Goal: Task Accomplishment & Management: Use online tool/utility

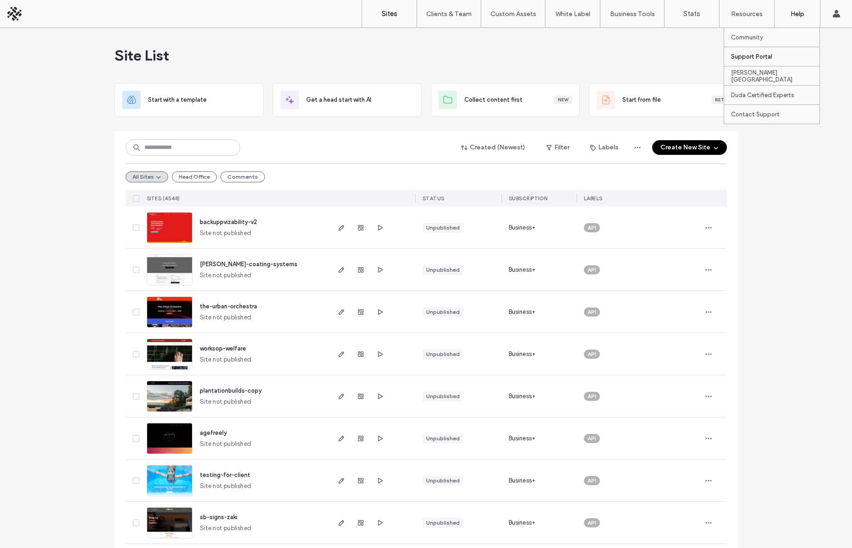
click at [745, 54] on label "Support Portal" at bounding box center [751, 56] width 41 height 7
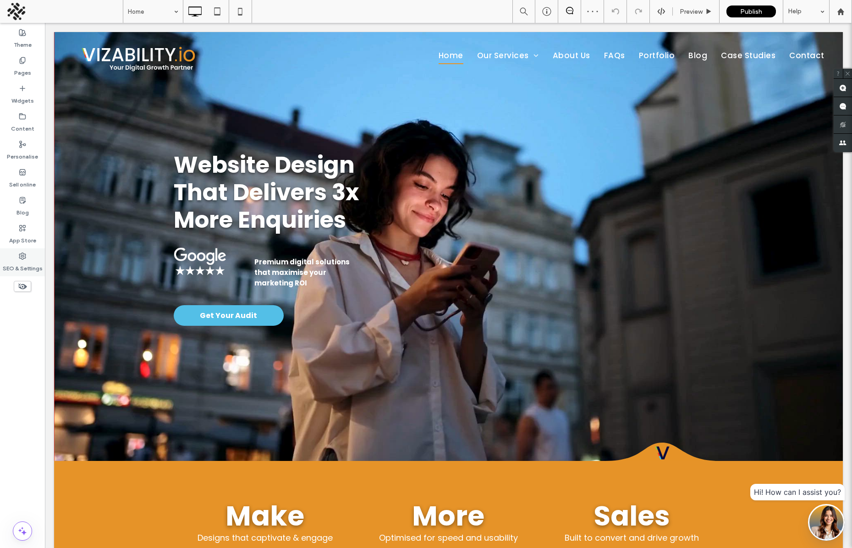
click at [19, 251] on div "SEO & Settings" at bounding box center [22, 262] width 45 height 28
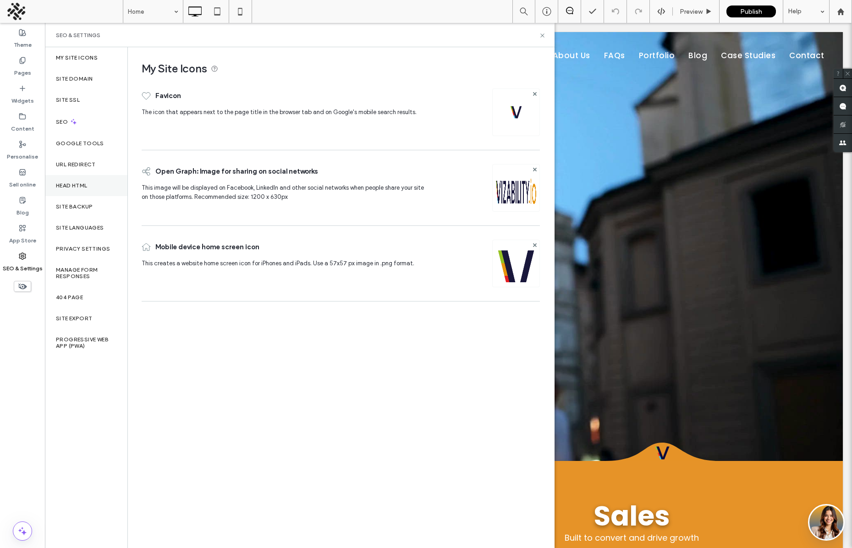
click at [78, 186] on label "Head HTML" at bounding box center [72, 185] width 32 height 6
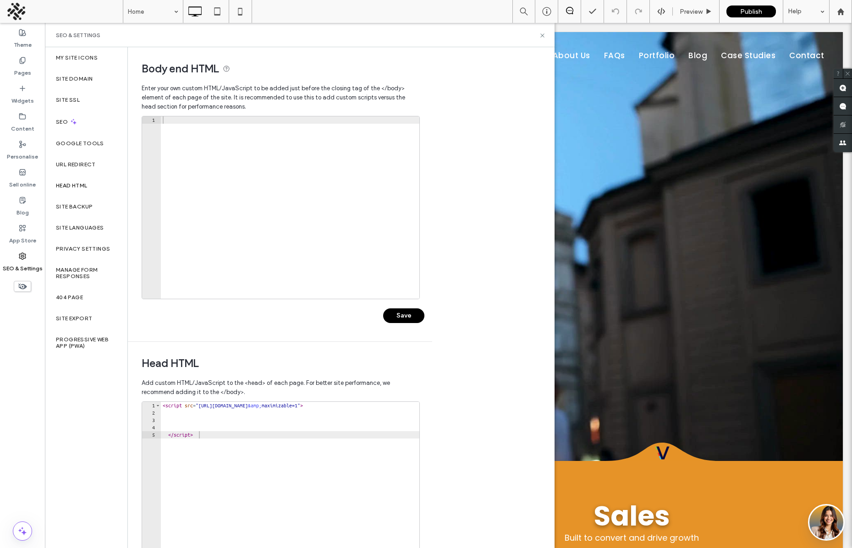
click at [224, 193] on div at bounding box center [290, 214] width 258 height 197
drag, startPoint x: 142, startPoint y: 71, endPoint x: 220, endPoint y: 65, distance: 78.6
click at [220, 65] on span "Body end HTML" at bounding box center [280, 69] width 277 height 14
copy span "Body end HTML"
click at [831, 5] on div at bounding box center [840, 11] width 23 height 23
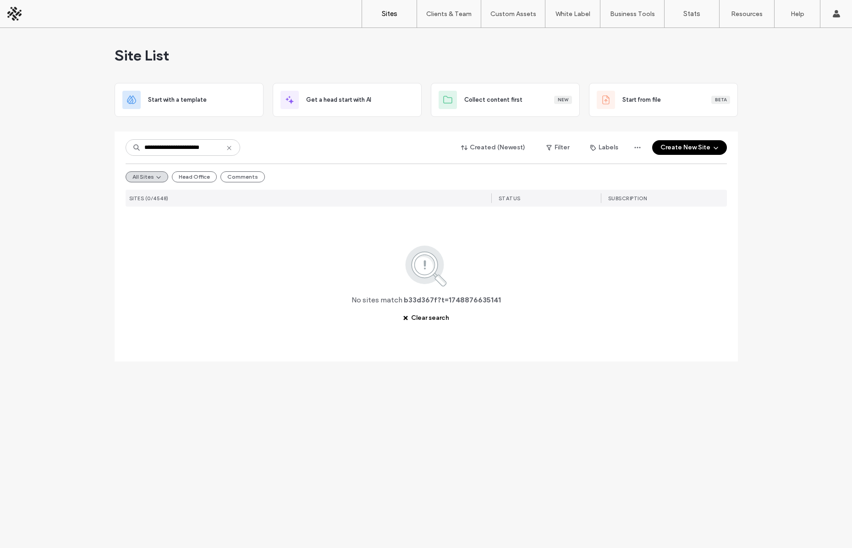
drag, startPoint x: 167, startPoint y: 146, endPoint x: 179, endPoint y: 147, distance: 11.5
click at [168, 146] on input "**********" at bounding box center [183, 147] width 115 height 16
drag, startPoint x: 171, startPoint y: 147, endPoint x: 257, endPoint y: 145, distance: 85.2
click at [256, 145] on div "**********" at bounding box center [426, 147] width 601 height 17
type input "********"
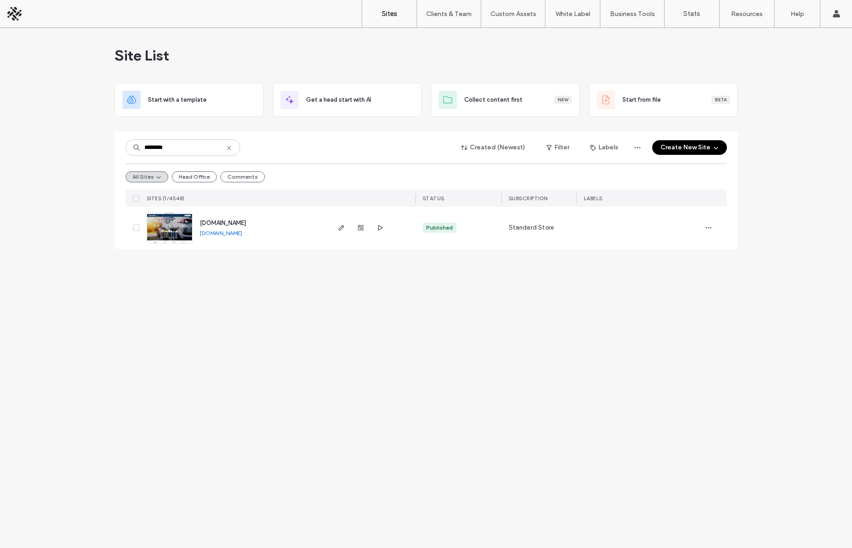
drag, startPoint x: 260, startPoint y: 345, endPoint x: 259, endPoint y: 338, distance: 7.8
click at [259, 345] on div "Site List Start with a template Get a head start with AI Collect content first …" at bounding box center [426, 288] width 852 height 520
click at [230, 233] on link "www.icanvalet.com" at bounding box center [221, 232] width 42 height 7
click at [230, 223] on span "www.icanvalet.com" at bounding box center [223, 222] width 46 height 7
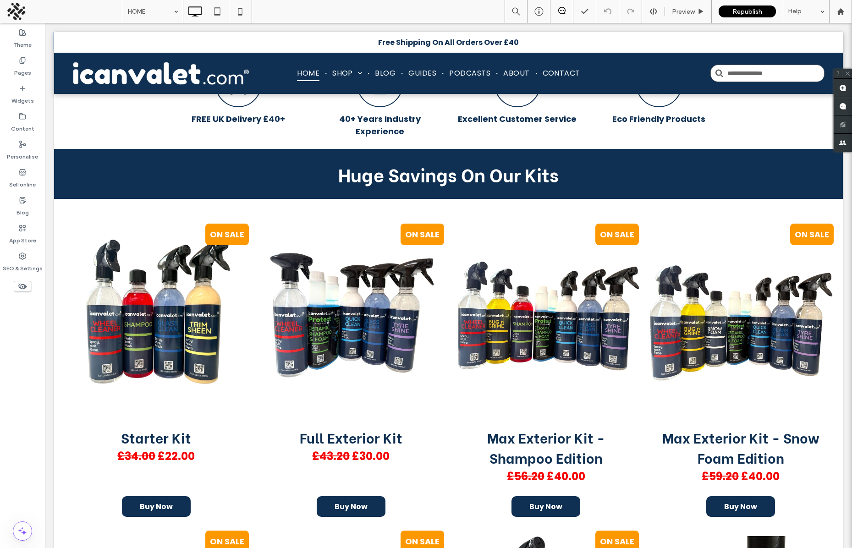
scroll to position [81, 0]
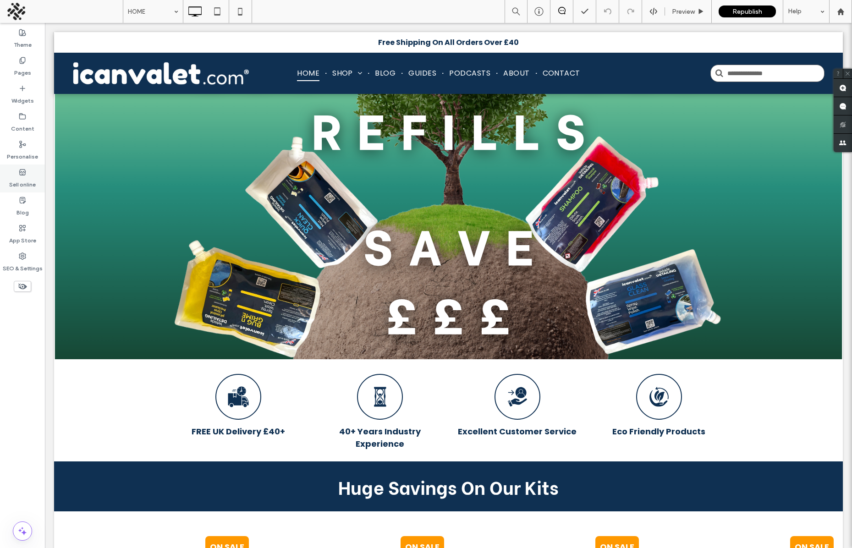
click at [20, 178] on label "Sell online" at bounding box center [22, 182] width 27 height 13
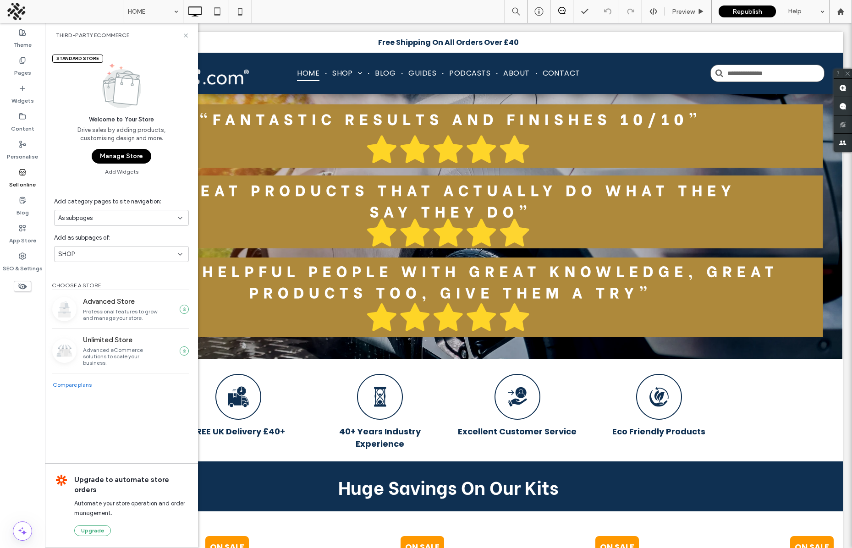
click at [117, 152] on button "Manage Store" at bounding box center [122, 156] width 60 height 15
